Goal: Task Accomplishment & Management: Manage account settings

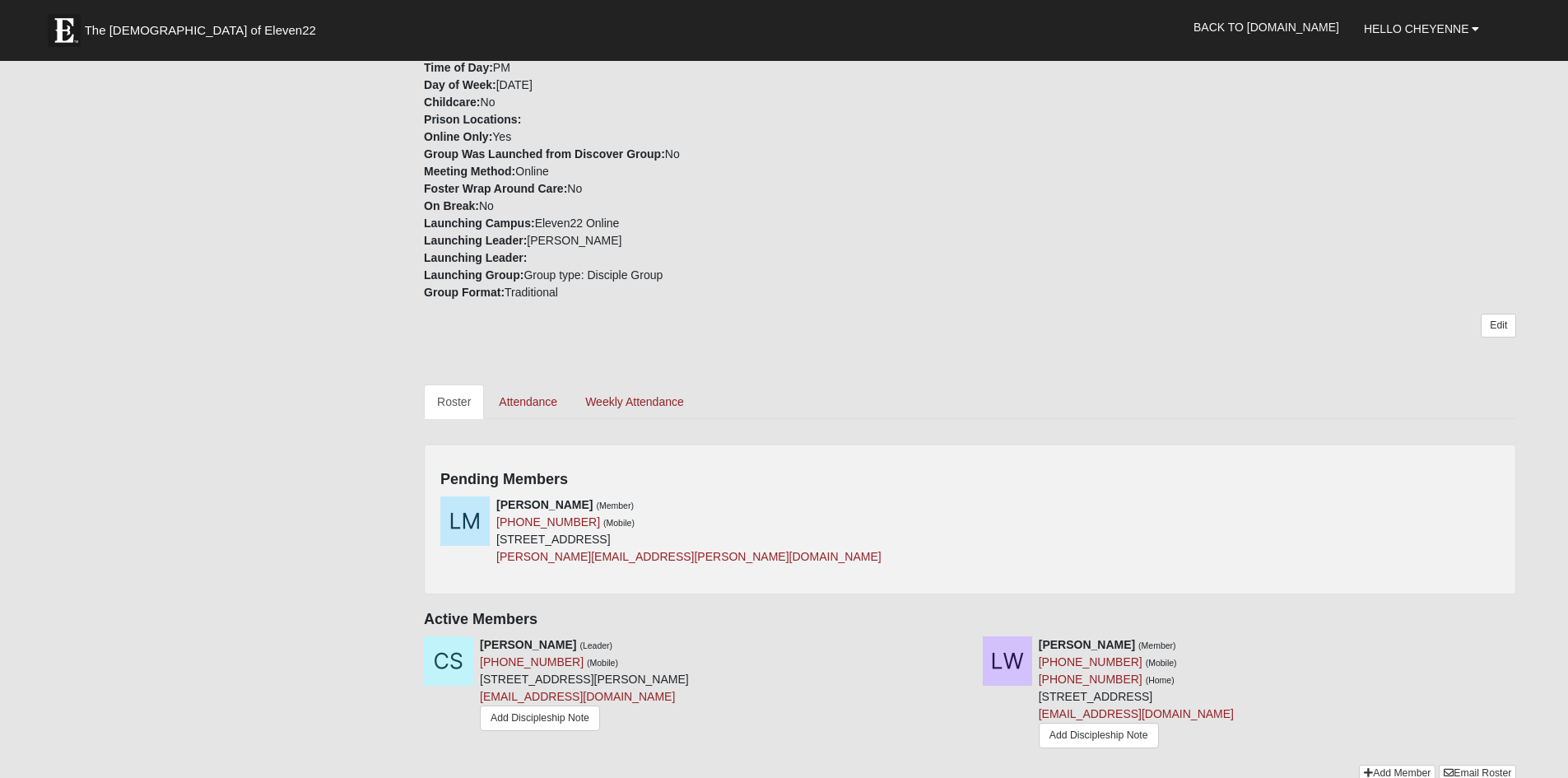
scroll to position [659, 0]
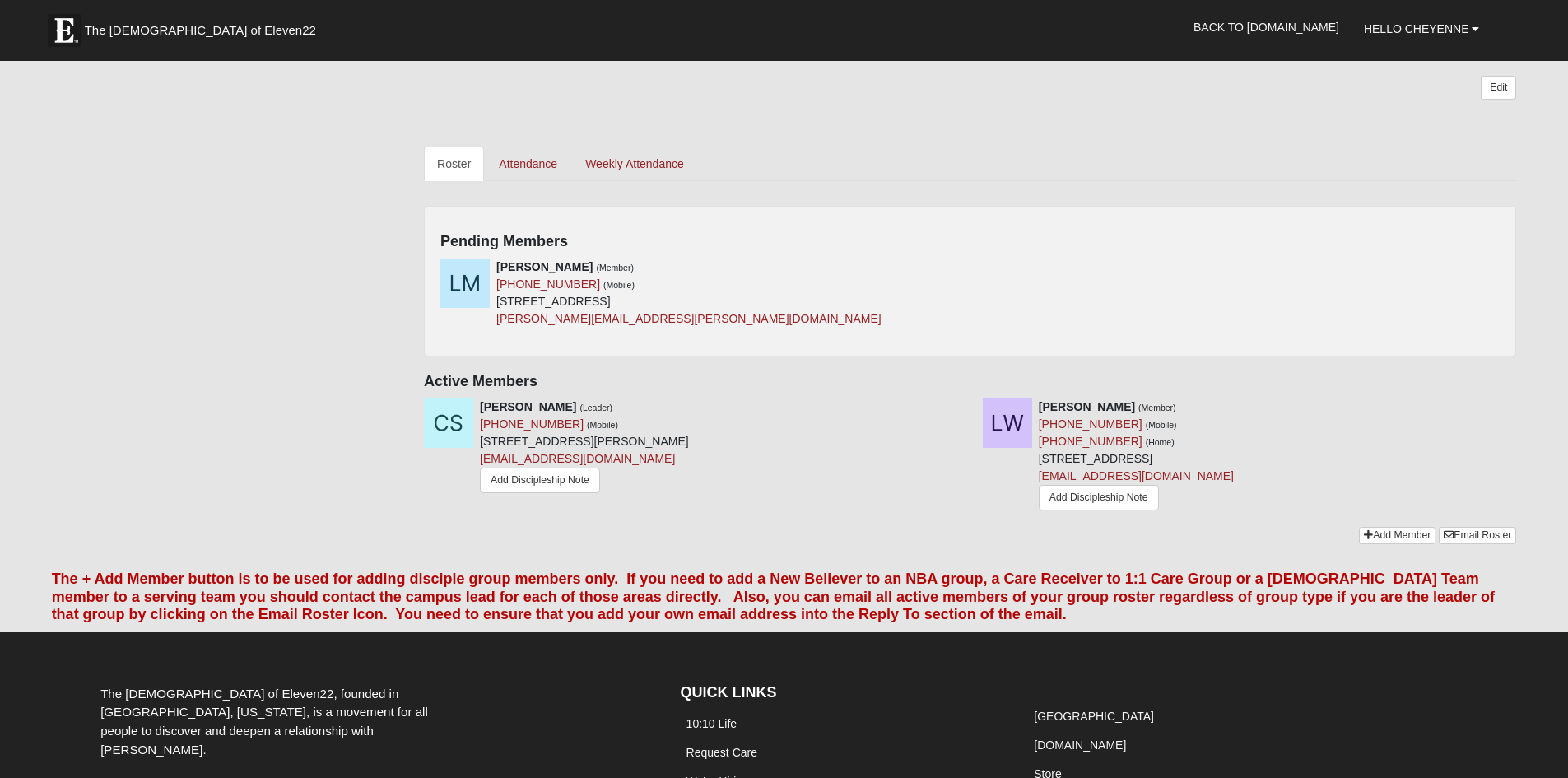
click at [971, 258] on div "[PERSON_NAME] (Member) [PHONE_NUMBER] (Mobile) [STREET_ADDRESS] [PERSON_NAME][E…" at bounding box center [969, 299] width 1083 height 82
click at [965, 261] on icon at bounding box center [964, 266] width 11 height 11
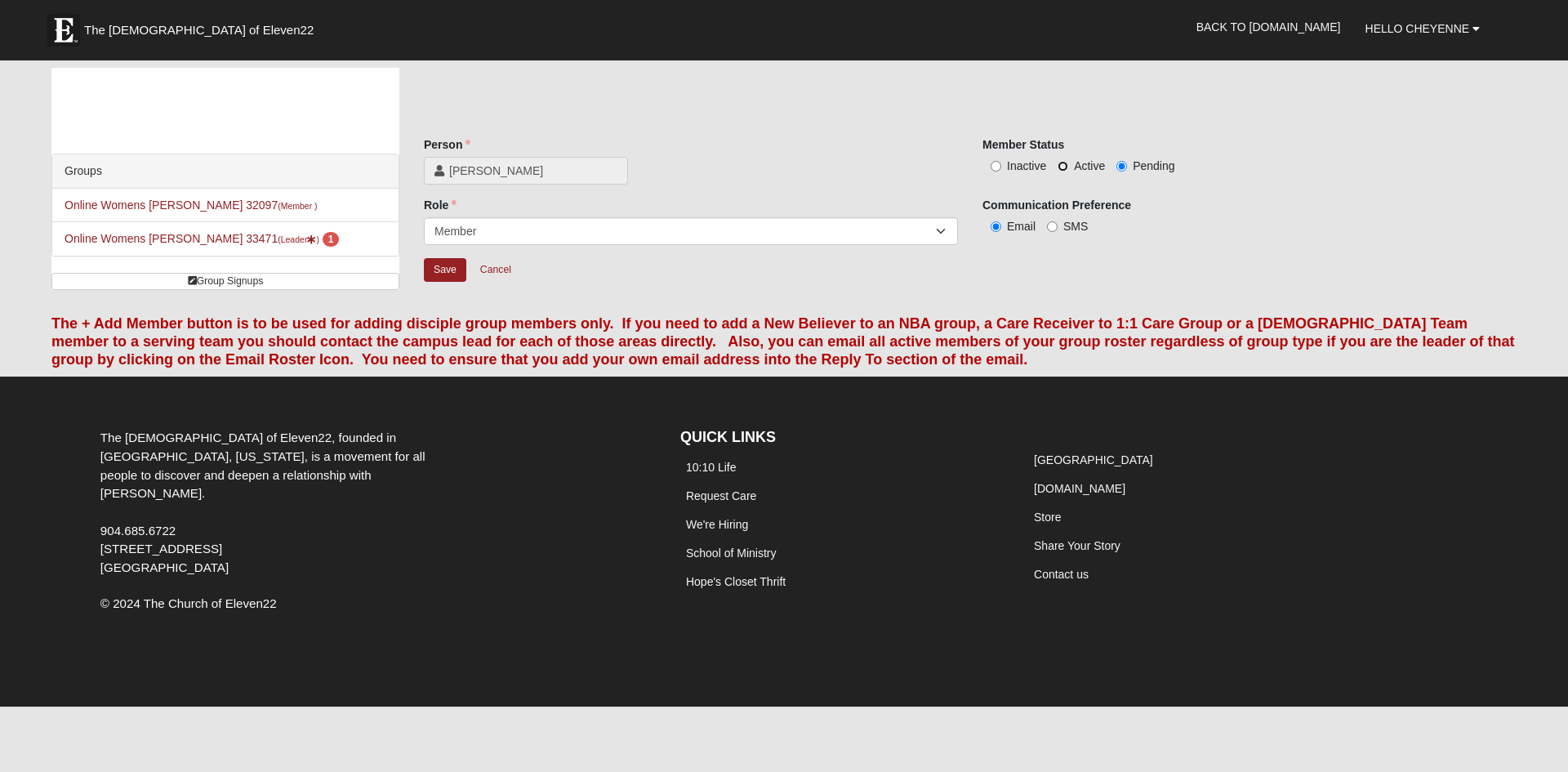
click at [1059, 170] on input "Active" at bounding box center [1063, 166] width 10 height 10
radio input "true"
click at [446, 270] on input "Save" at bounding box center [445, 269] width 42 height 23
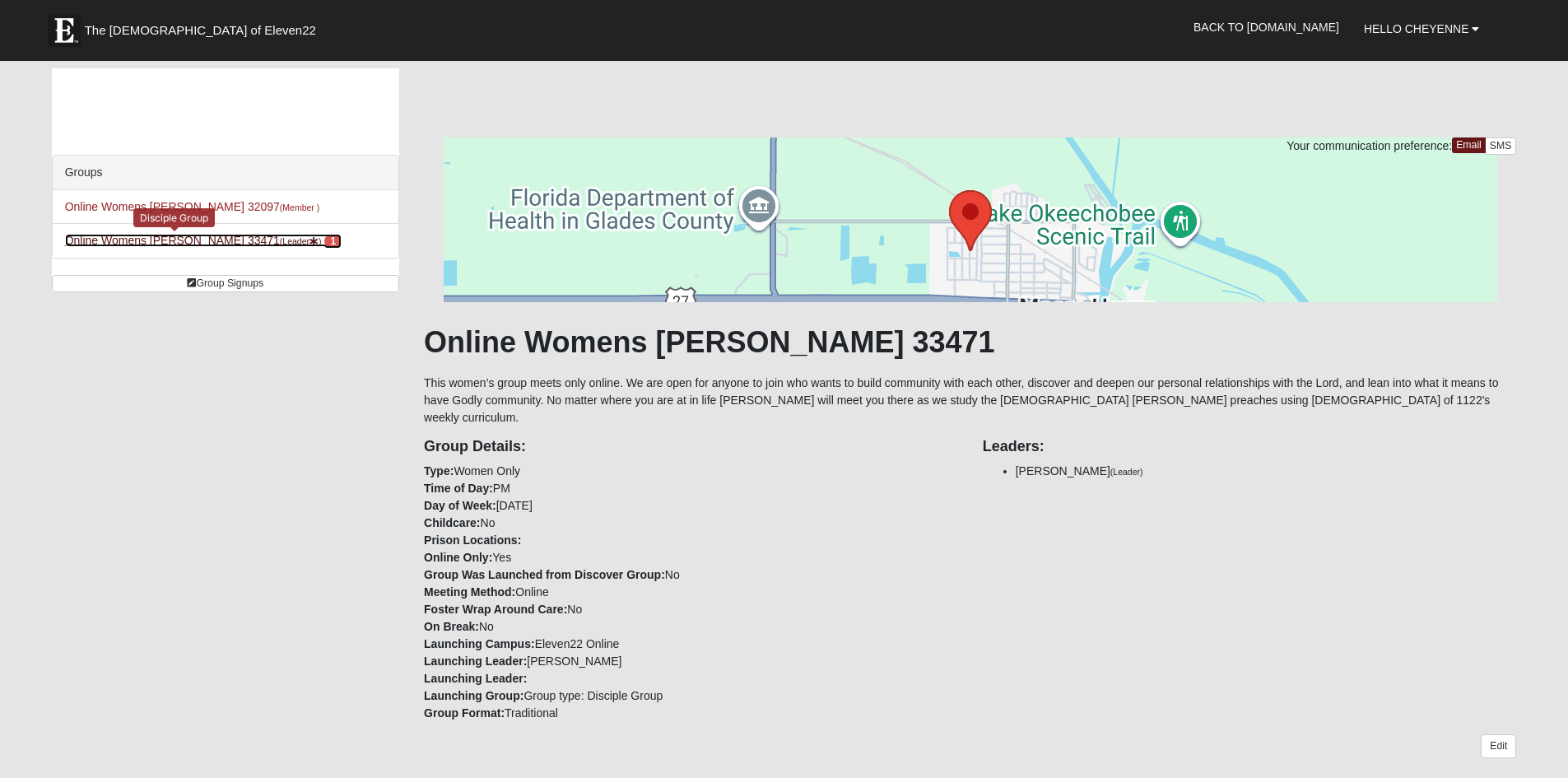
click at [325, 242] on span "1" at bounding box center [333, 241] width 17 height 15
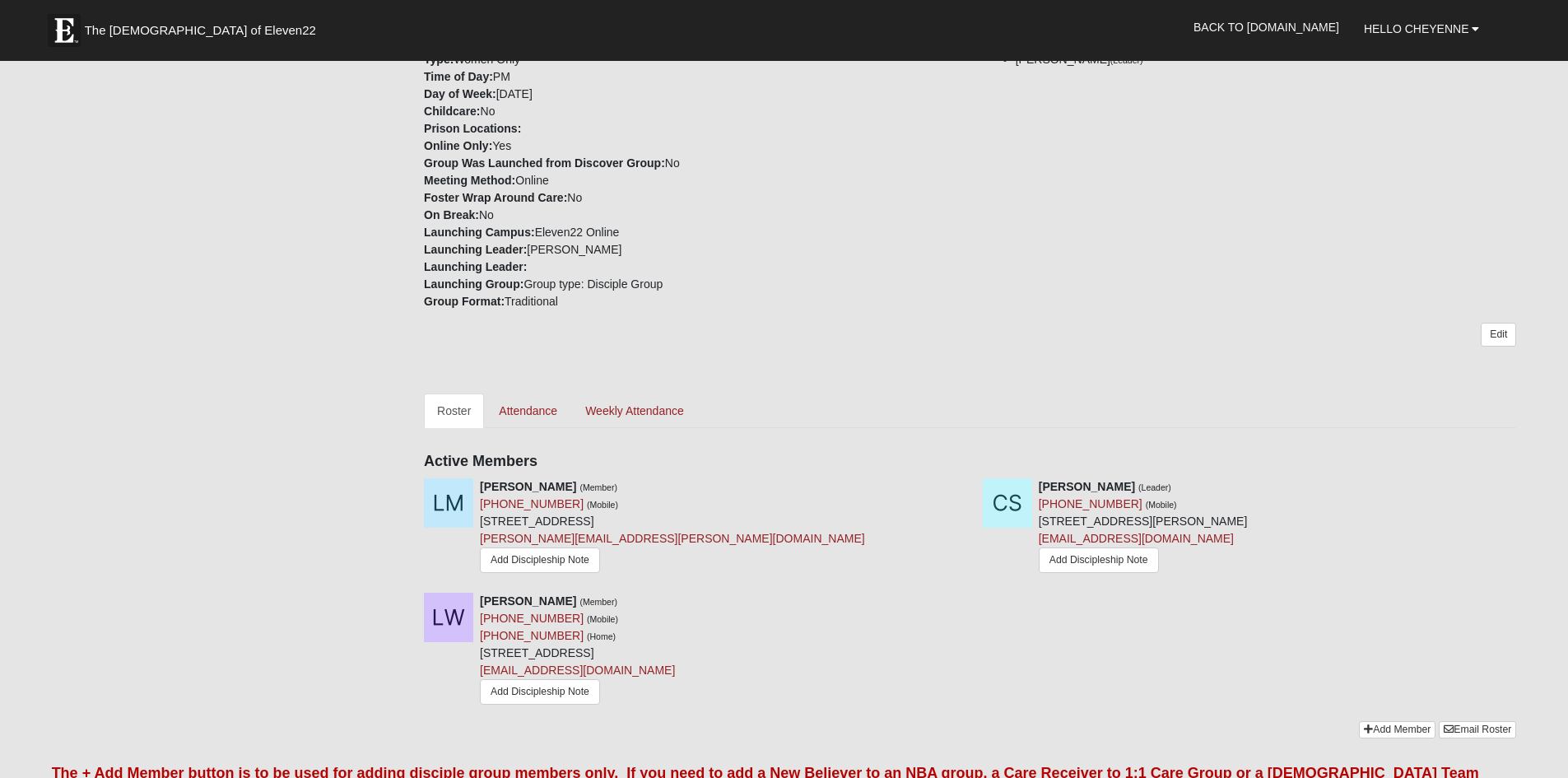
scroll to position [775, 0]
